Goal: Task Accomplishment & Management: Manage account settings

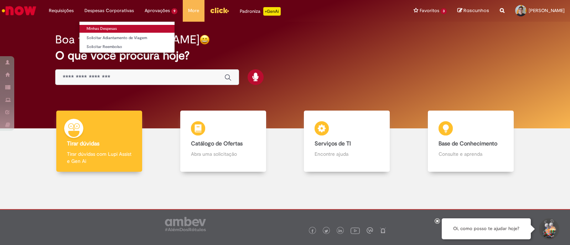
click at [106, 28] on link "Minhas Despesas" at bounding box center [126, 29] width 95 height 8
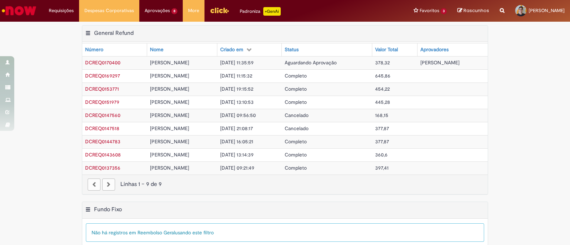
click at [534, 156] on div "Exportar como PDF Exportar como Excel Exportar como CSV General Refund Tabela -…" at bounding box center [285, 113] width 570 height 177
click at [219, 12] on img "Menu Cabeçalho" at bounding box center [219, 10] width 19 height 11
